Goal: Task Accomplishment & Management: Manage account settings

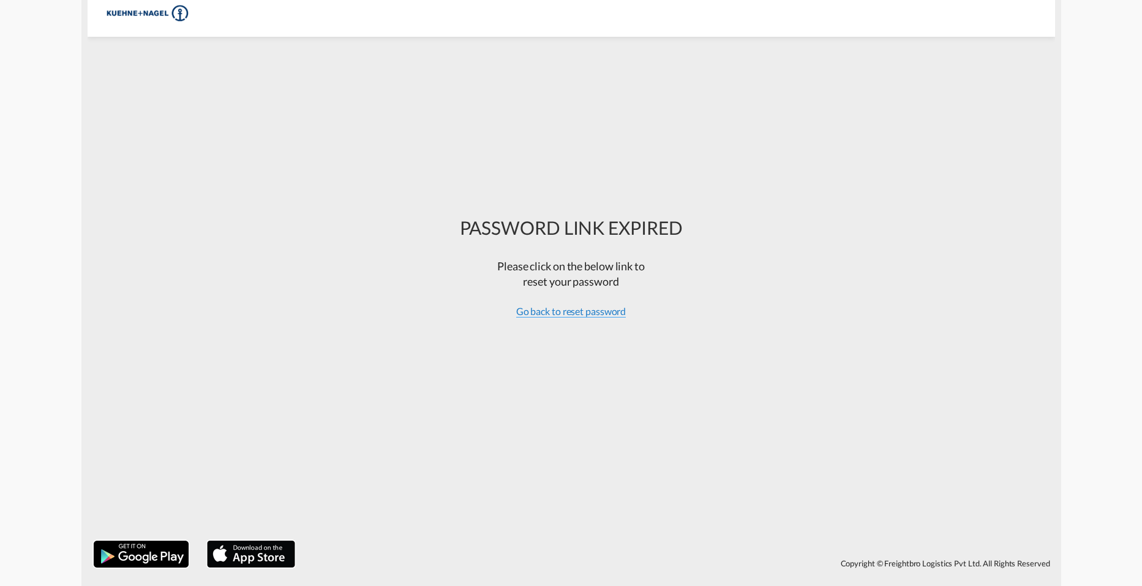
click at [578, 317] on div "Go back to reset password" at bounding box center [571, 310] width 223 height 13
click at [578, 314] on span "Go back to reset password" at bounding box center [571, 311] width 110 height 12
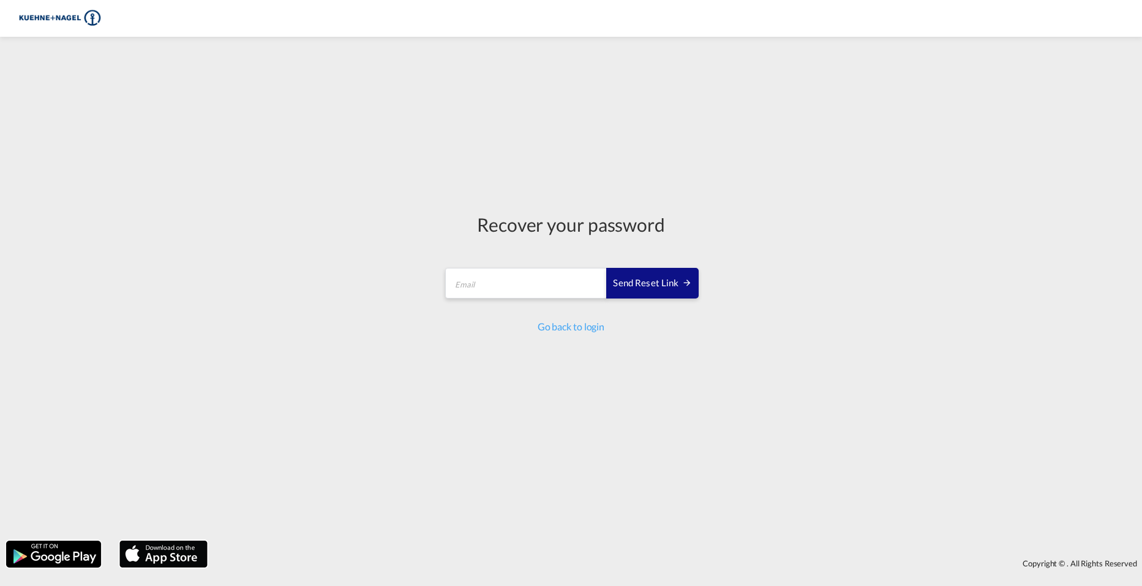
click at [570, 335] on div "Recover your password Send reset link Email field is required Send reset link G…" at bounding box center [570, 272] width 273 height 459
click at [576, 325] on link "Go back to login" at bounding box center [571, 326] width 67 height 12
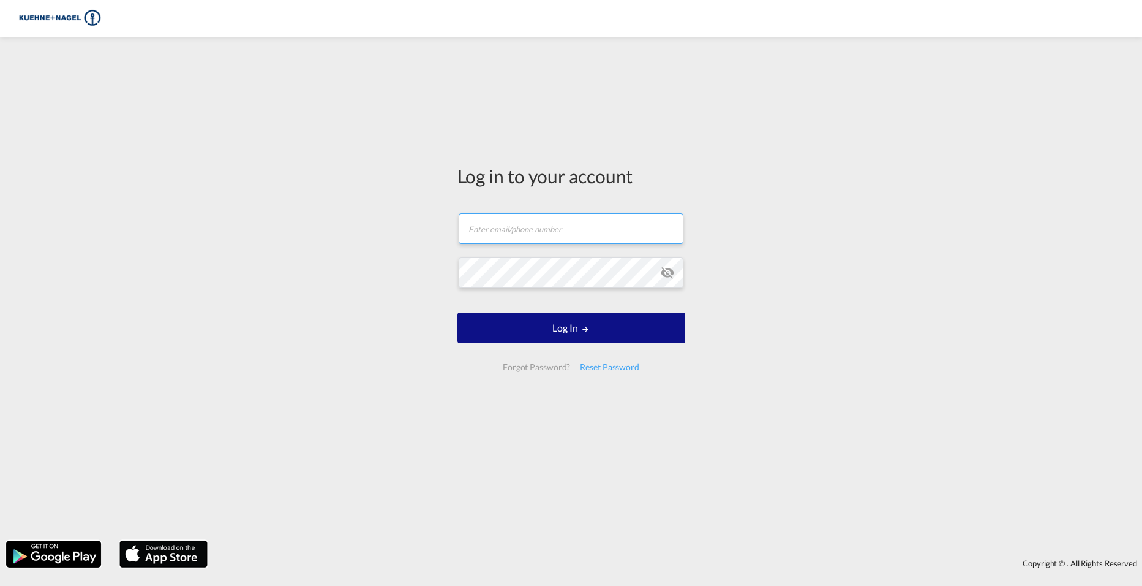
type input "[PERSON_NAME][EMAIL_ADDRESS][PERSON_NAME][PERSON_NAME][DOMAIN_NAME]"
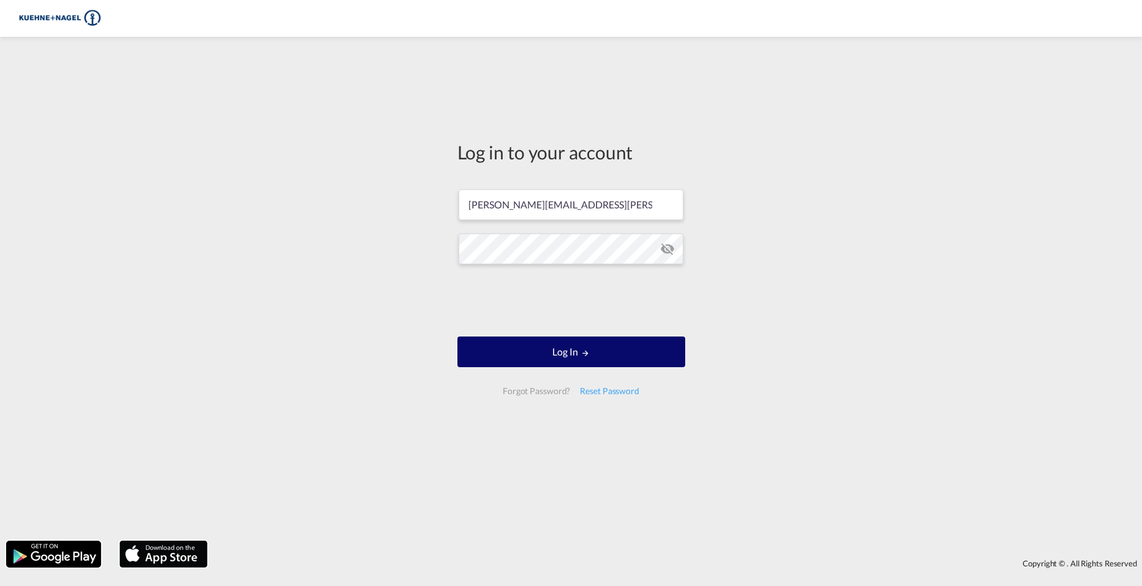
click at [570, 352] on button "Log In" at bounding box center [572, 351] width 228 height 31
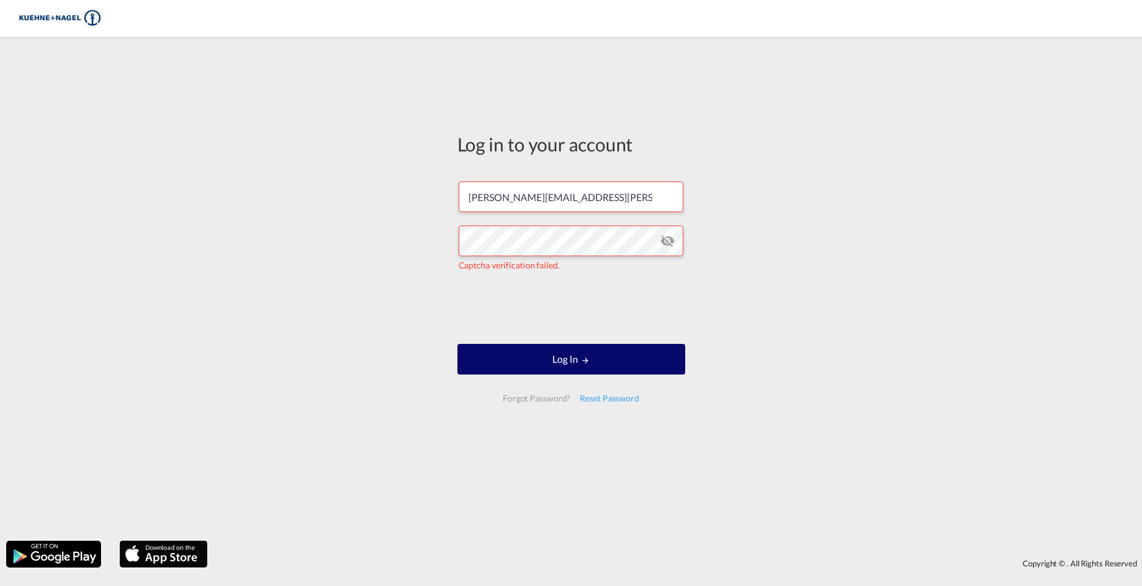
click at [629, 364] on button "Log In" at bounding box center [572, 359] width 228 height 31
